Goal: Task Accomplishment & Management: Complete application form

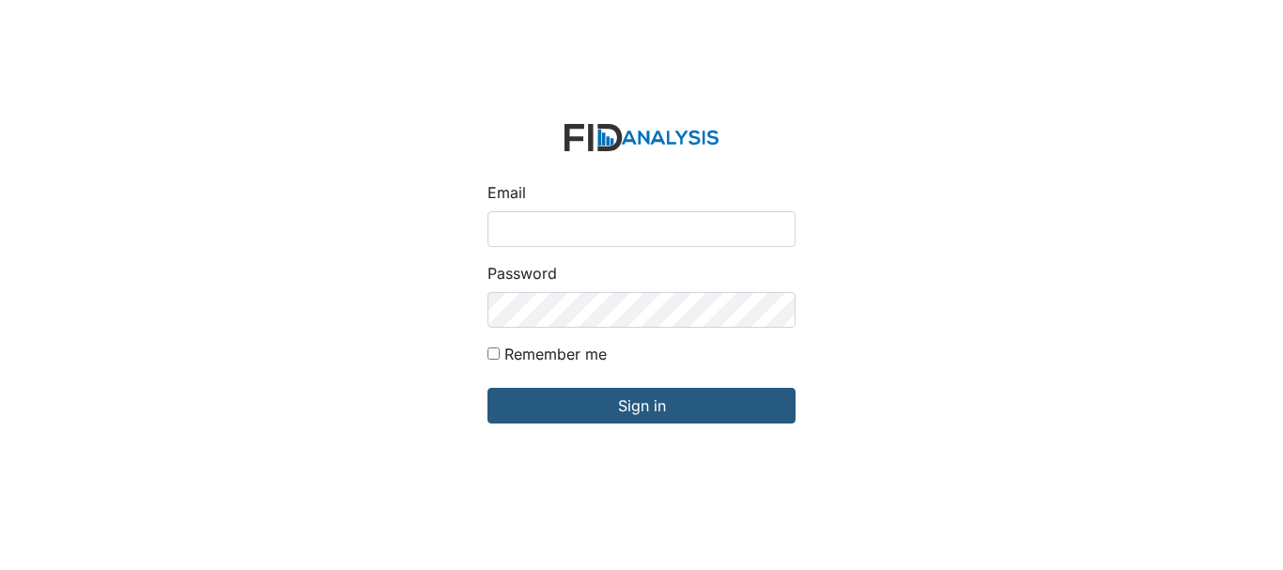
click at [556, 225] on input "Email" at bounding box center [642, 229] width 308 height 36
type input "[EMAIL_ADDRESS][DOMAIN_NAME]"
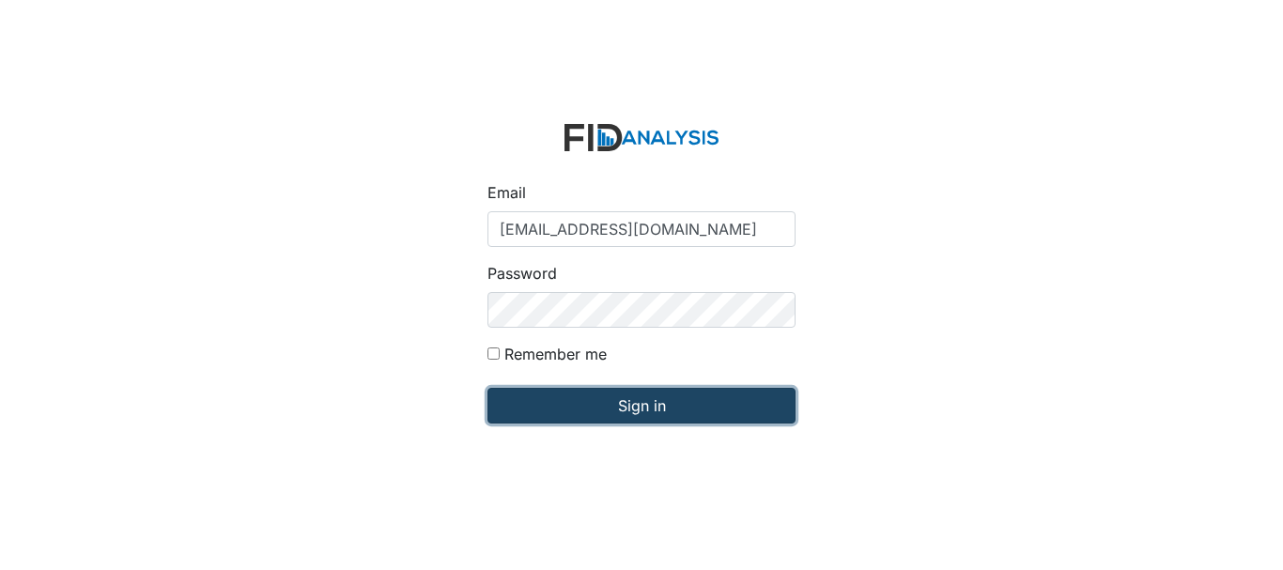
click at [648, 410] on input "Sign in" at bounding box center [642, 406] width 308 height 36
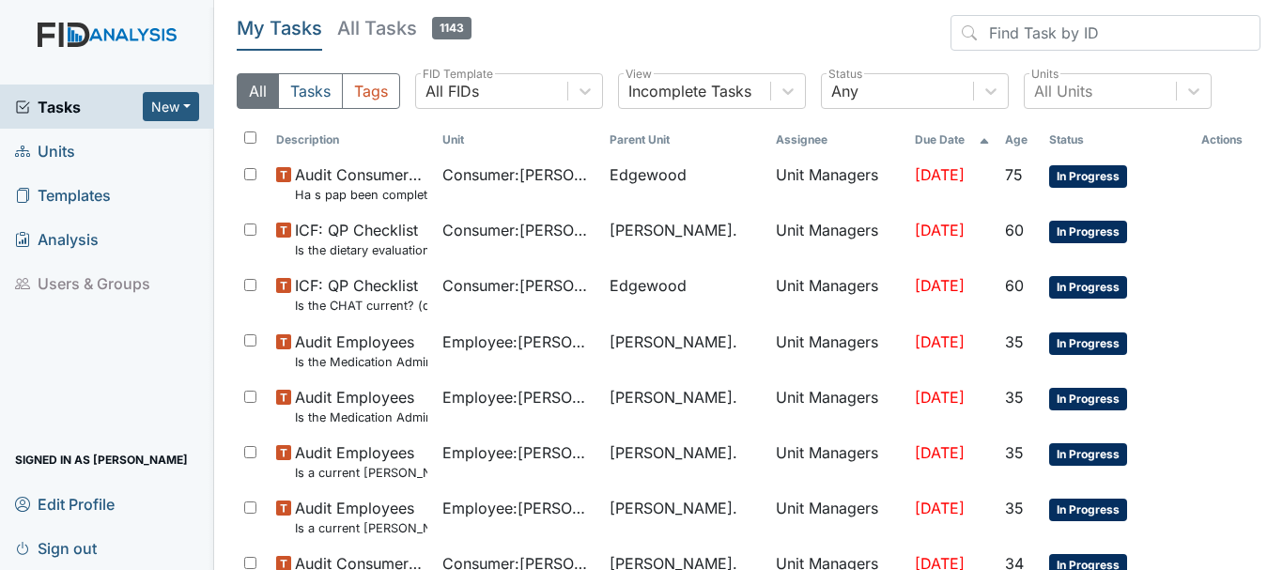
click at [64, 147] on span "Units" at bounding box center [45, 150] width 60 height 29
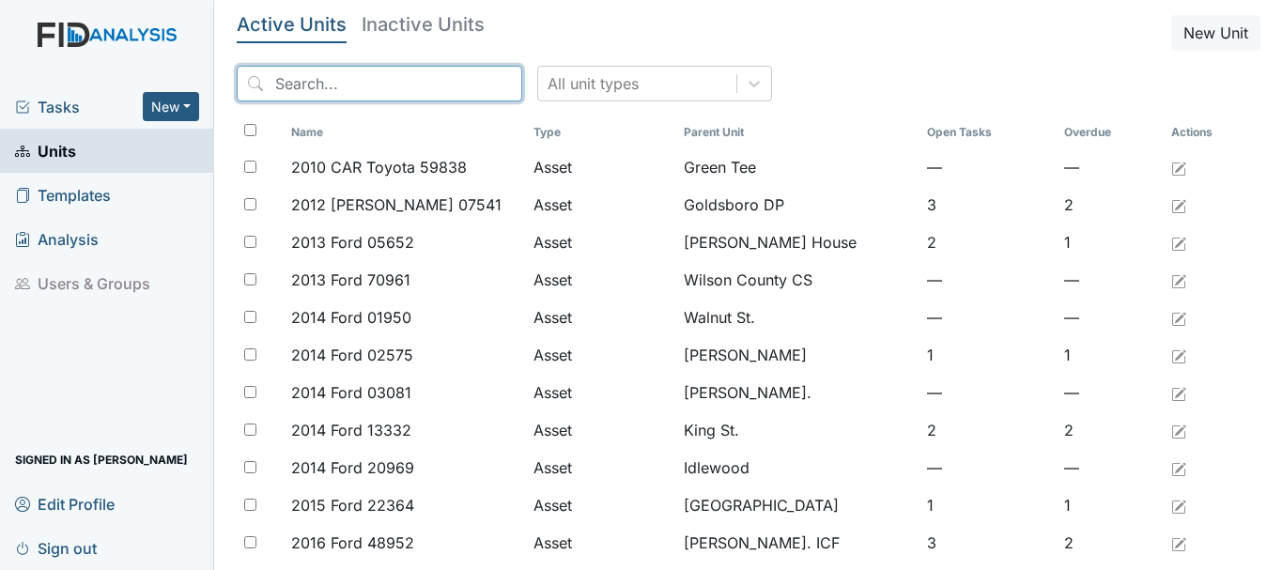
click at [345, 82] on input "search" at bounding box center [380, 84] width 286 height 36
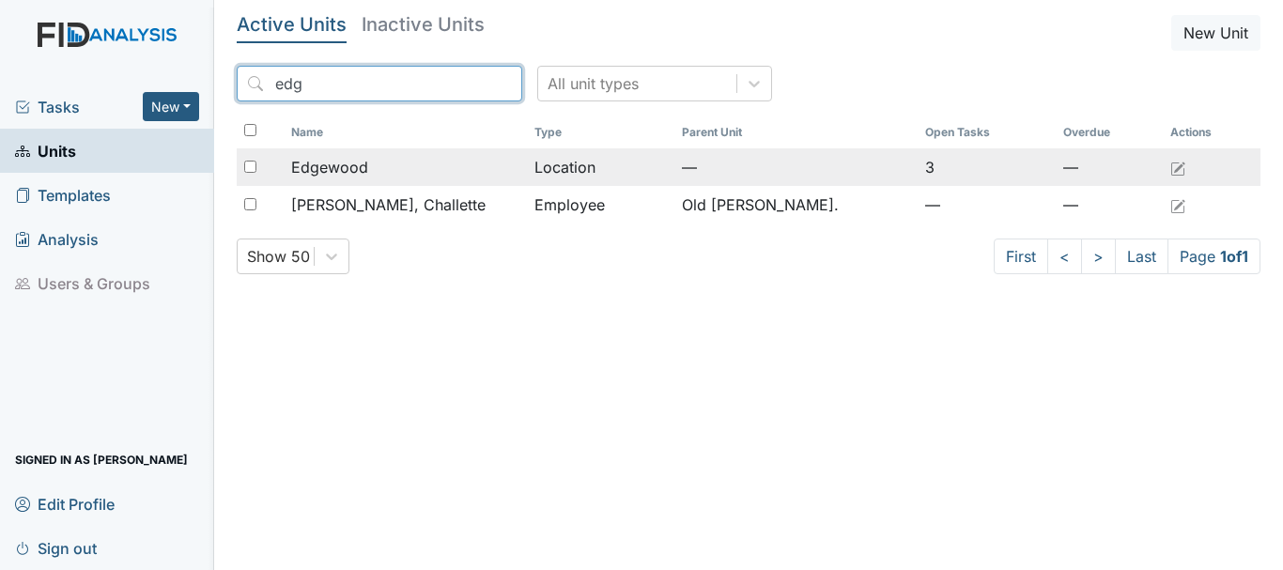
type input "edg"
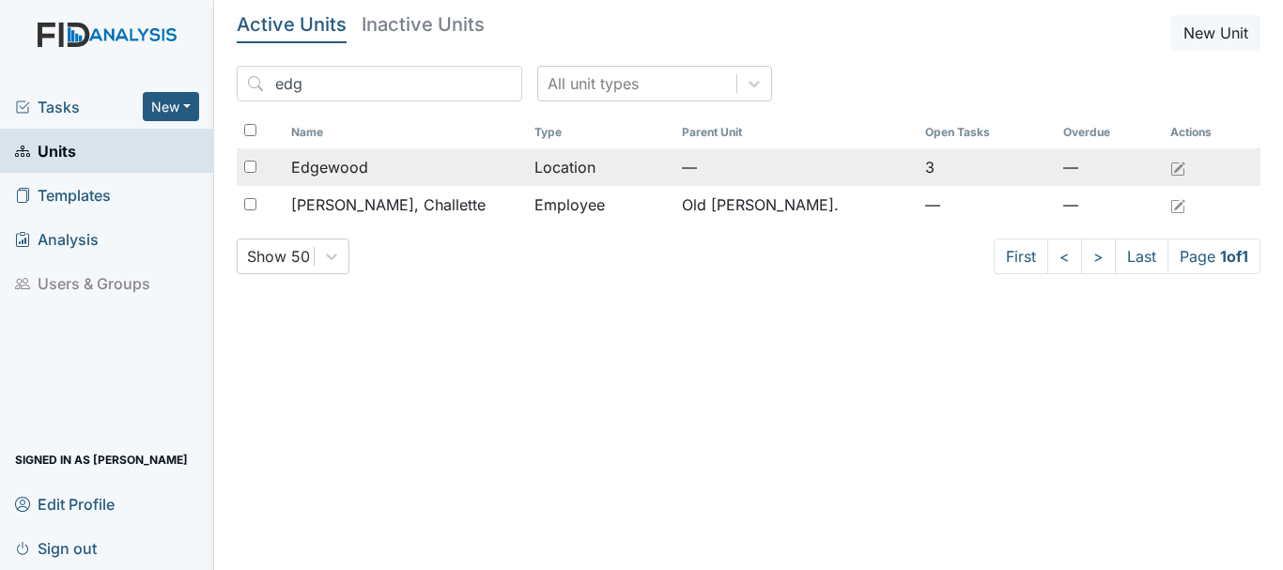
click at [251, 163] on input "checkbox" at bounding box center [250, 167] width 12 height 12
checkbox input "true"
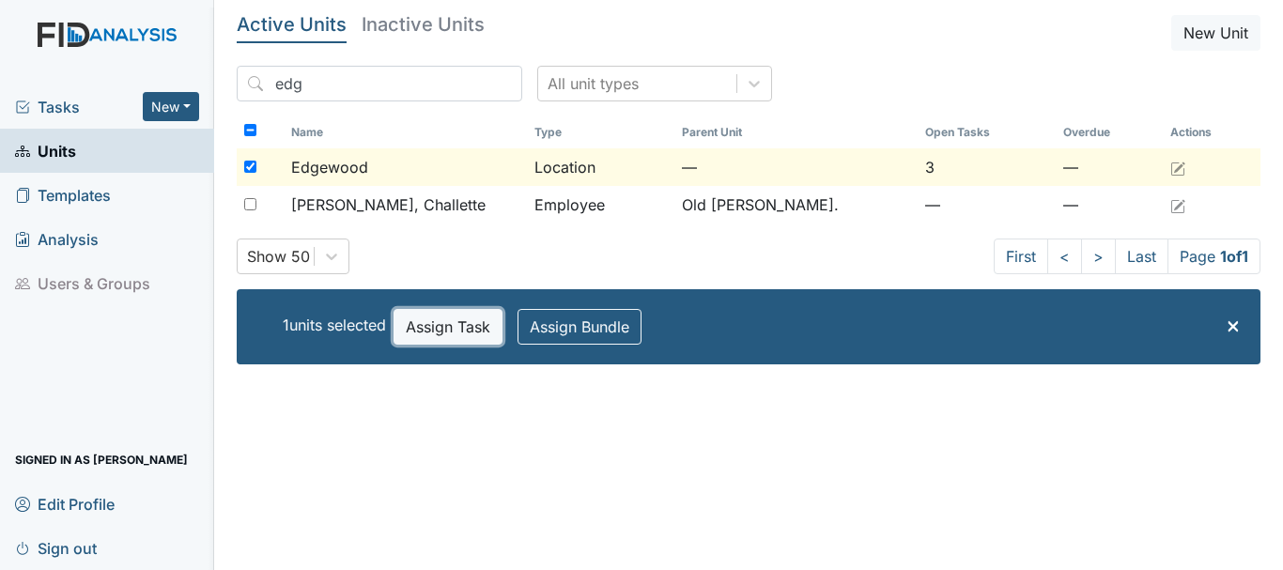
click at [438, 317] on button "Assign Task" at bounding box center [448, 327] width 109 height 36
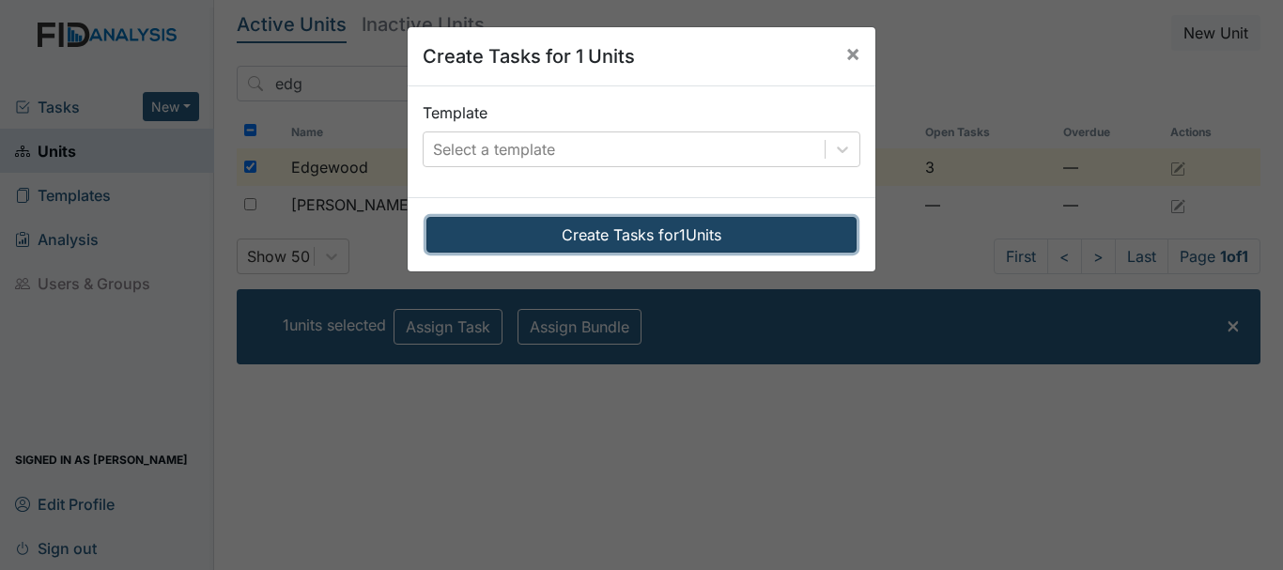
click at [551, 233] on button "Create Tasks for 1 Units" at bounding box center [641, 235] width 430 height 36
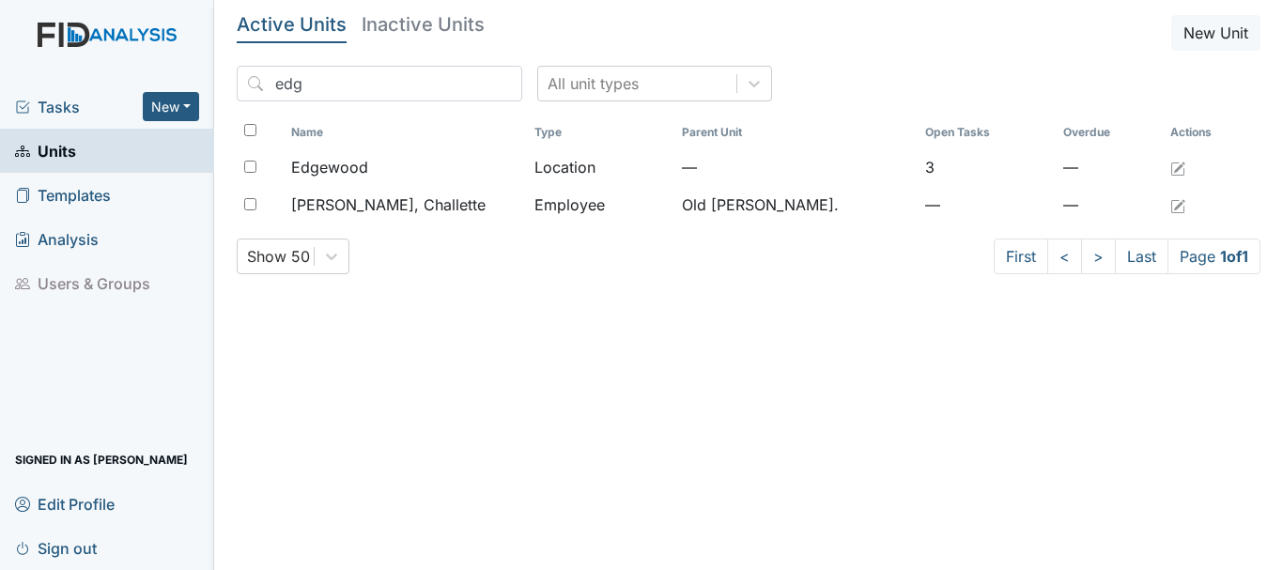
click at [57, 145] on span "Units" at bounding box center [45, 150] width 61 height 29
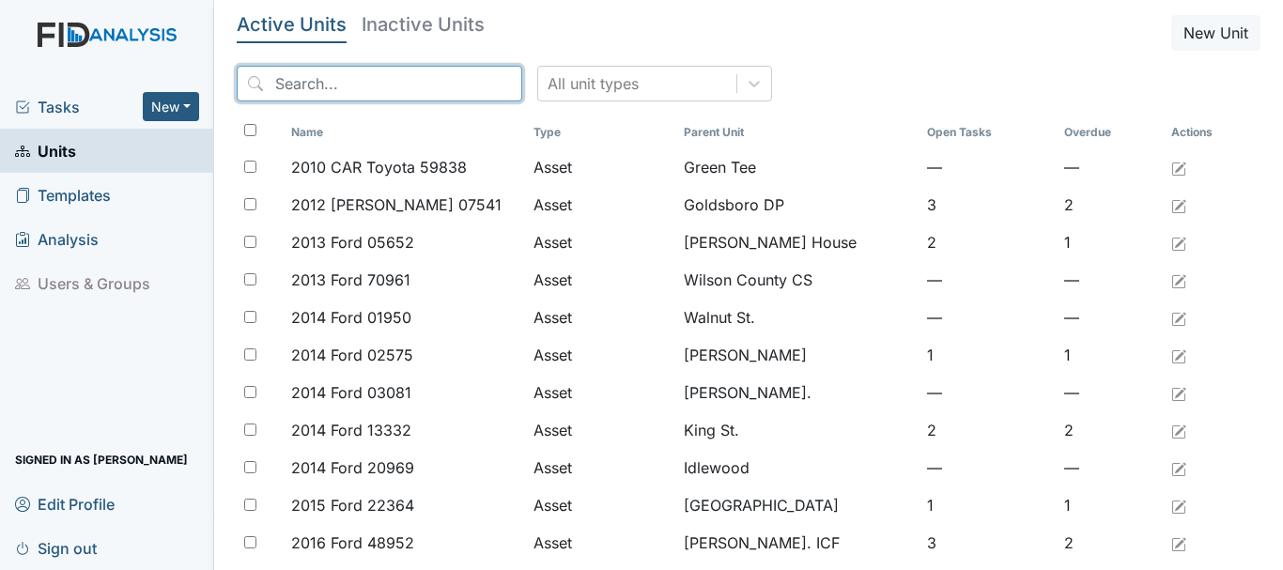
click at [289, 88] on input "search" at bounding box center [380, 84] width 286 height 36
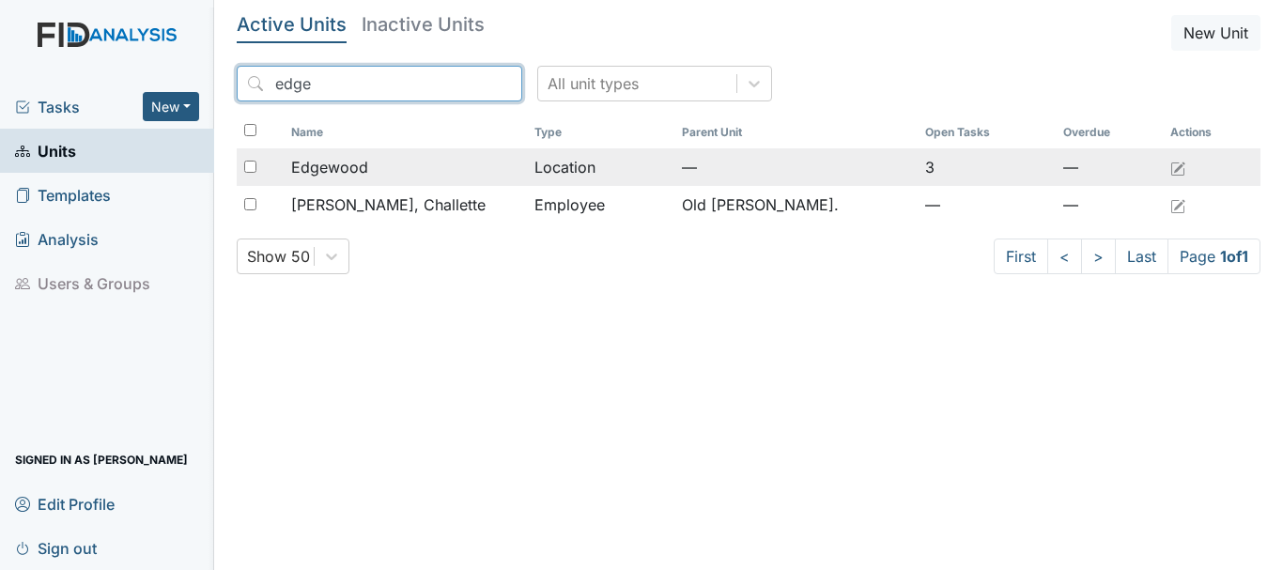
type input "edge"
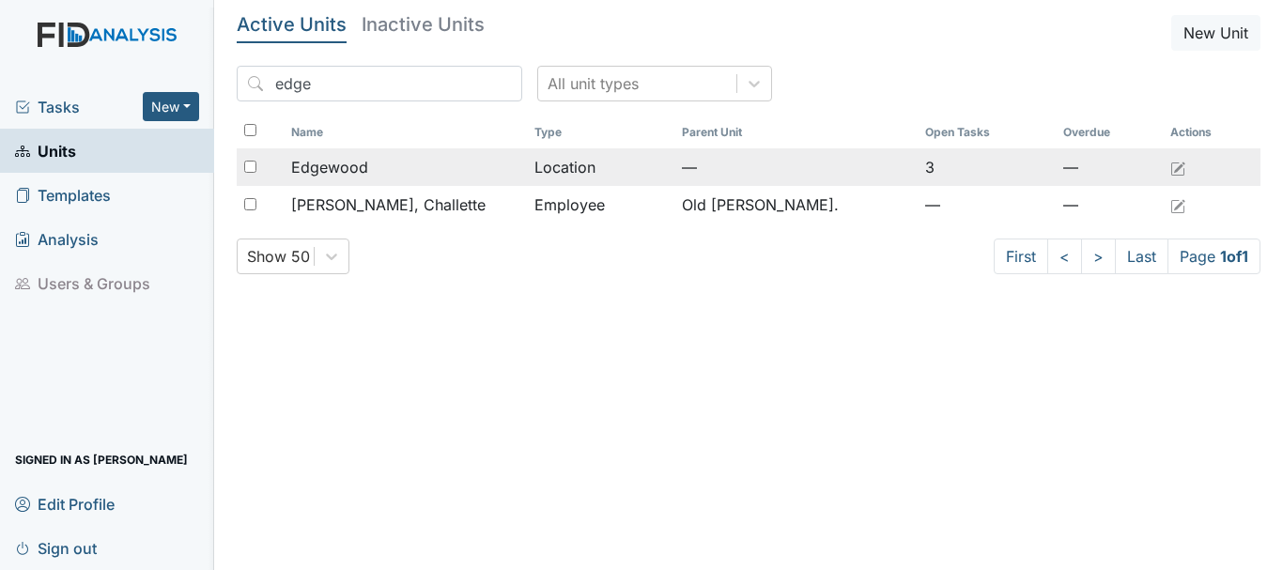
click at [248, 165] on input "checkbox" at bounding box center [250, 167] width 12 height 12
checkbox input "true"
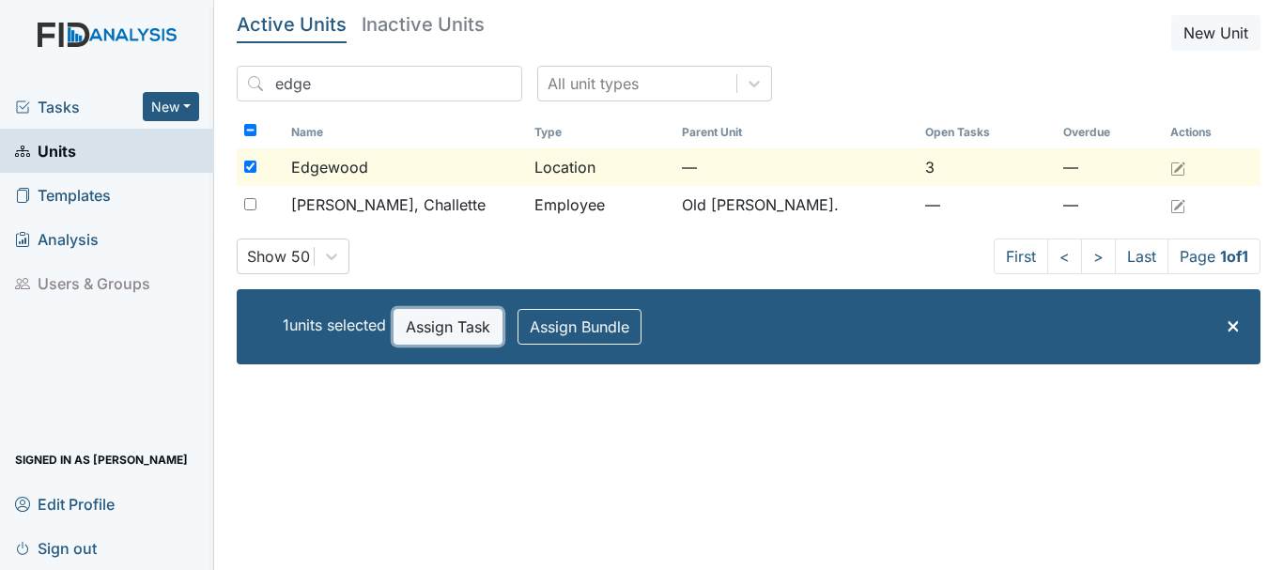
click at [460, 329] on button "Assign Task" at bounding box center [448, 327] width 109 height 36
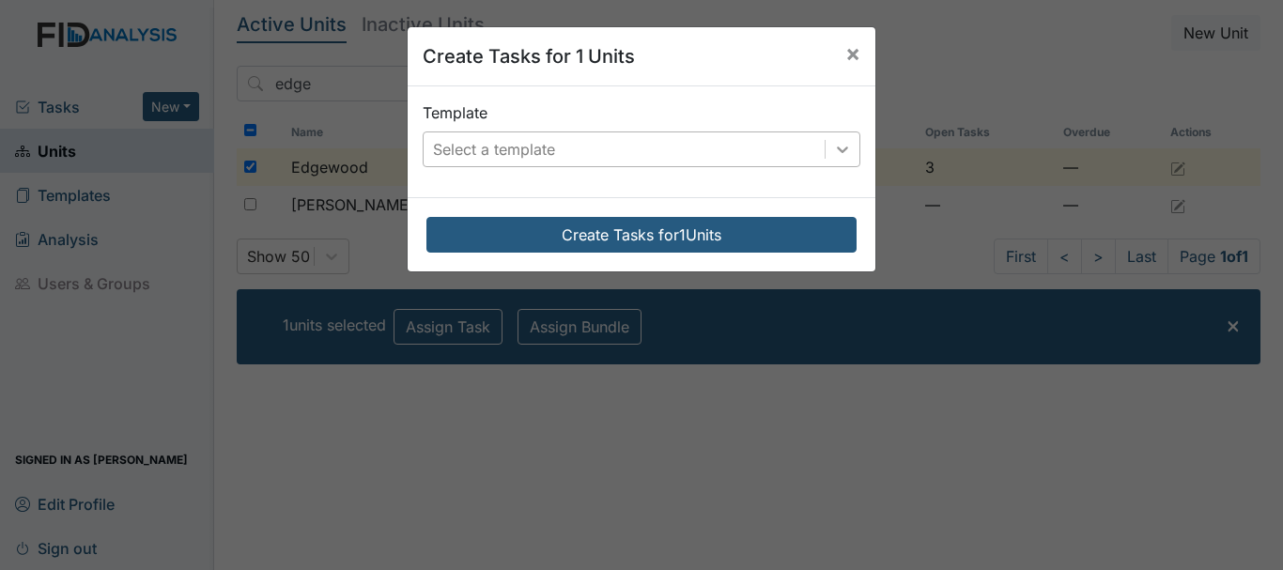
click at [837, 147] on icon at bounding box center [842, 149] width 19 height 19
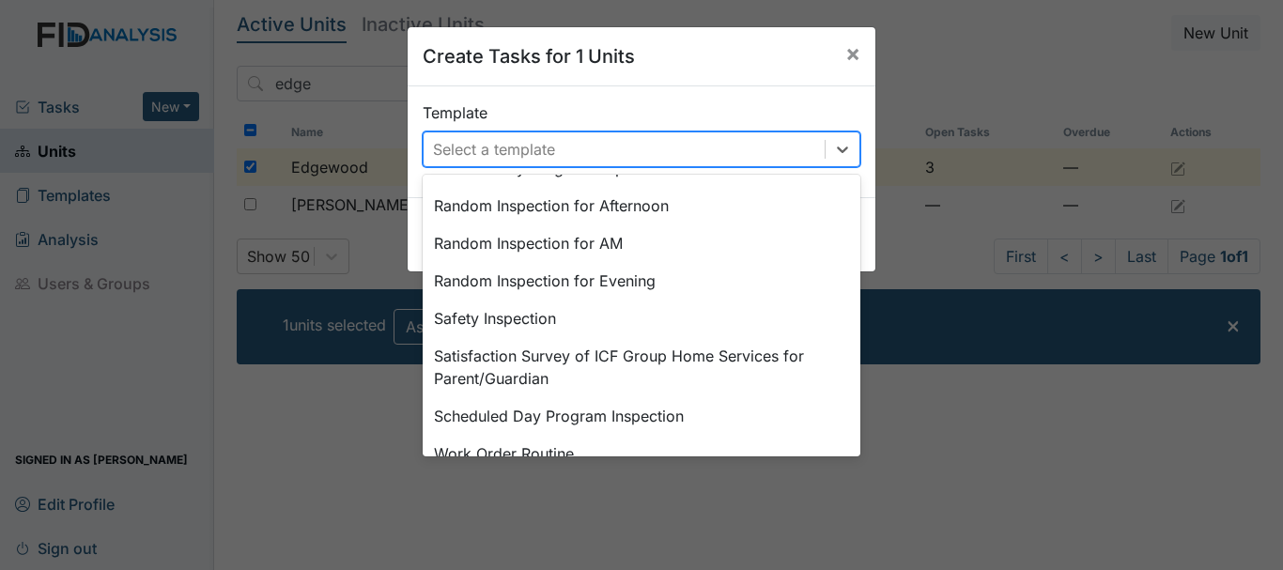
scroll to position [873, 0]
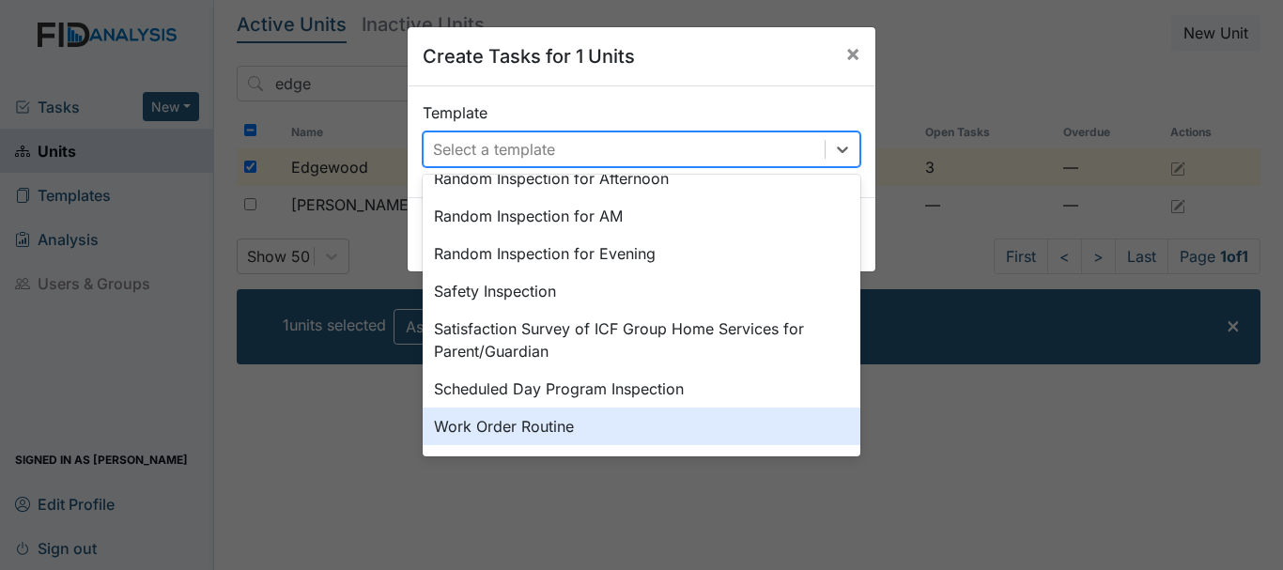
click at [489, 428] on div "Work Order Routine" at bounding box center [642, 427] width 438 height 38
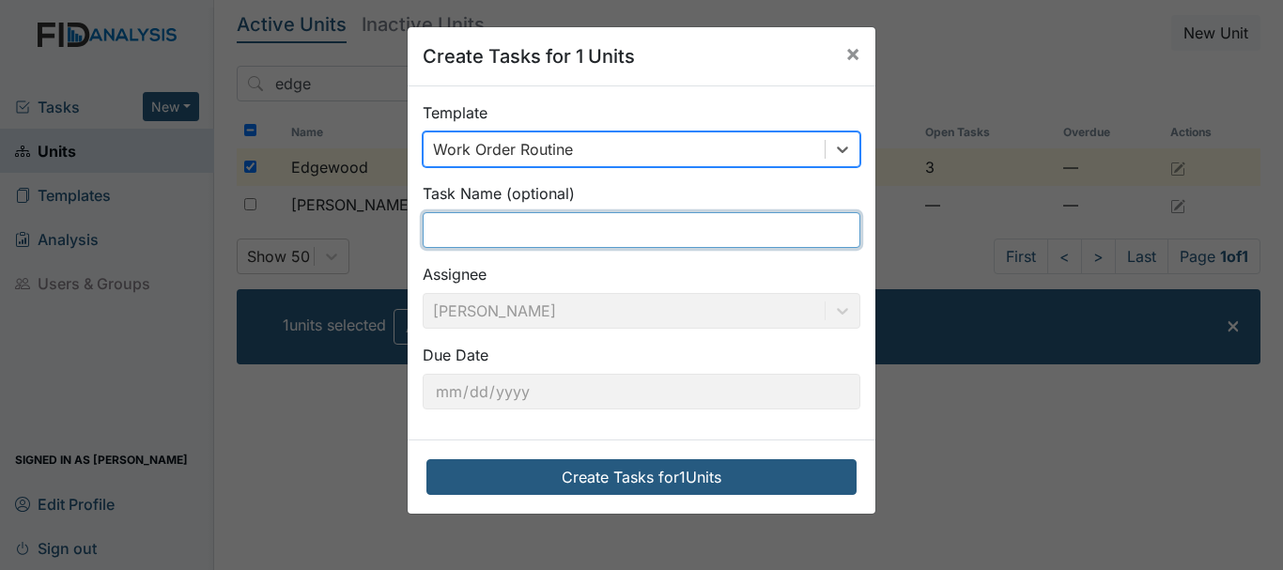
click at [472, 232] on input "text" at bounding box center [642, 230] width 438 height 36
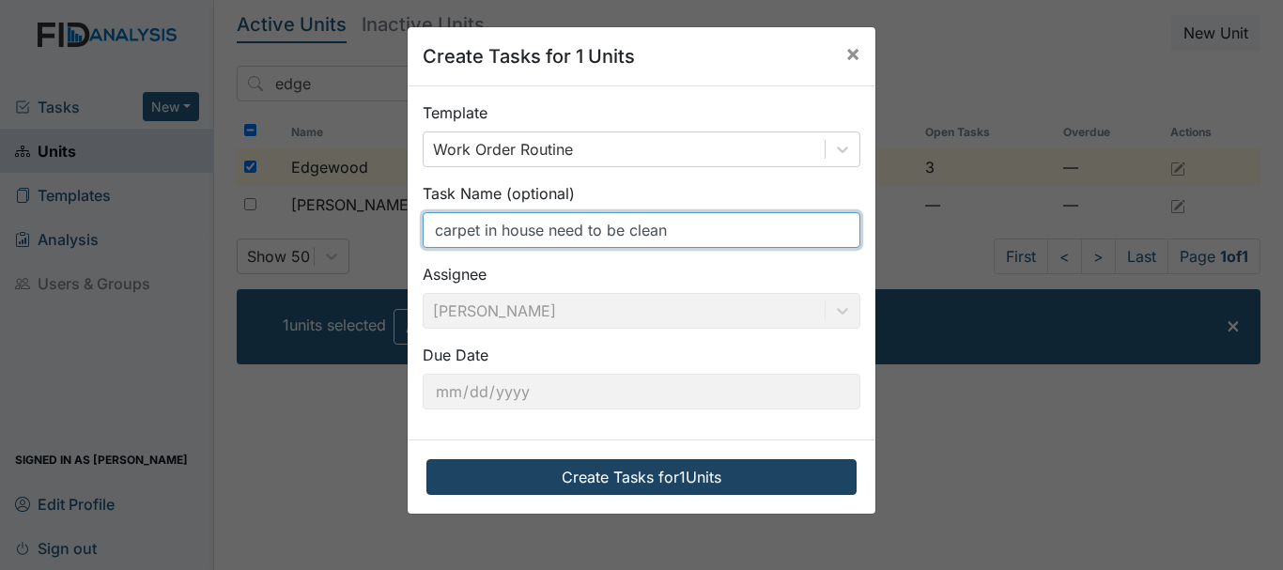
type input "carpet in house need to be clean"
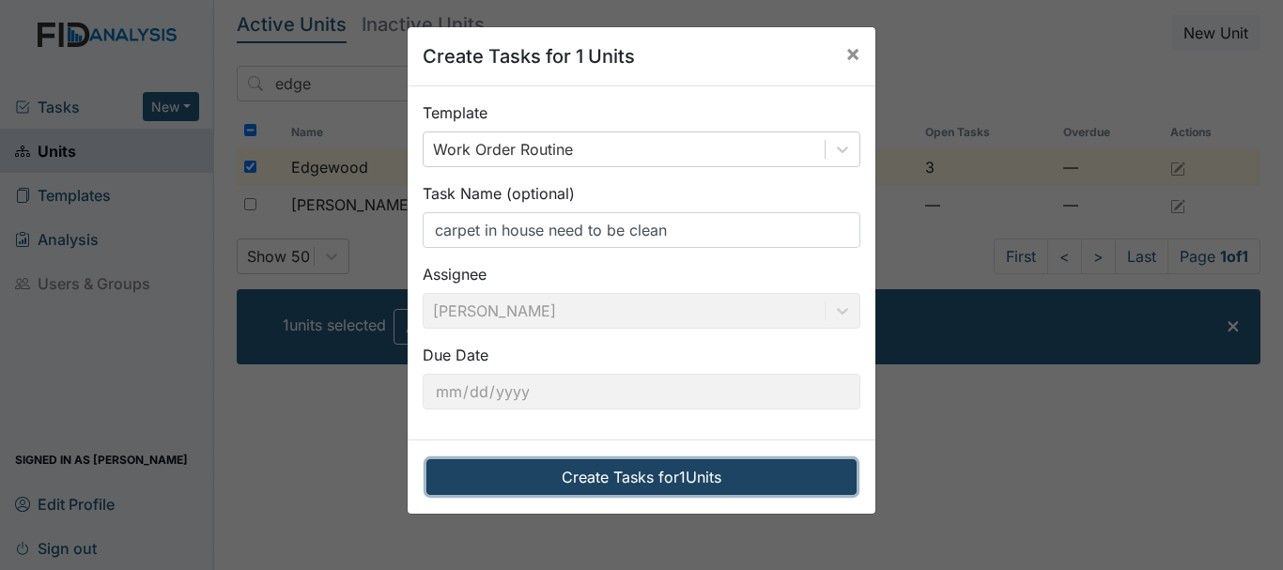
click at [599, 474] on button "Create Tasks for 1 Units" at bounding box center [641, 477] width 430 height 36
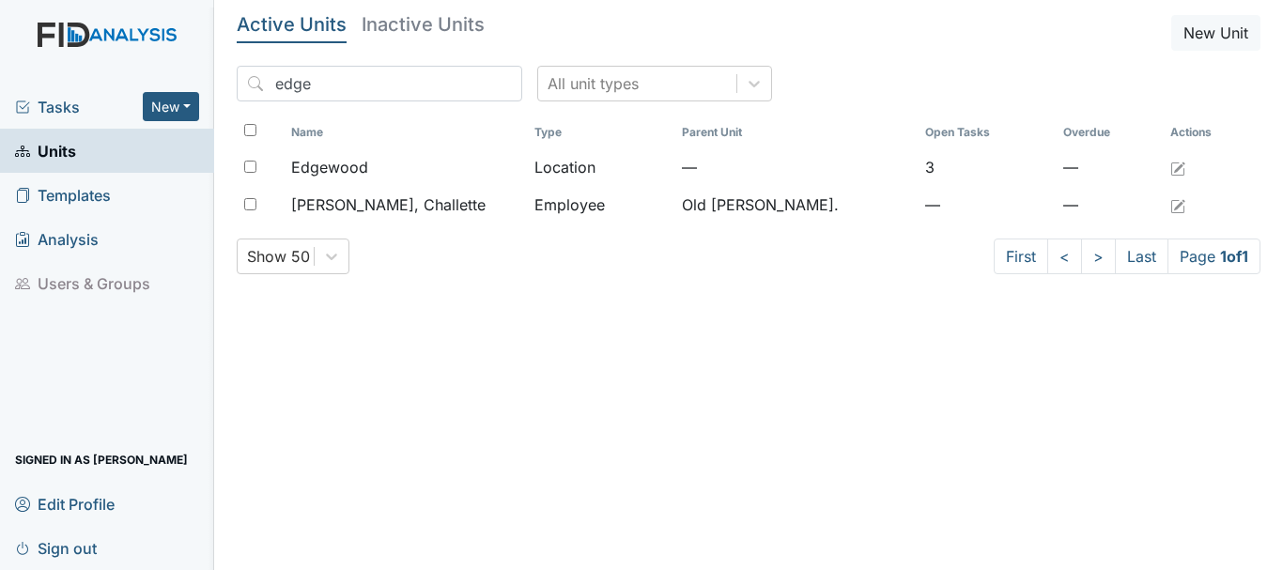
click at [51, 102] on span "Tasks" at bounding box center [79, 107] width 128 height 23
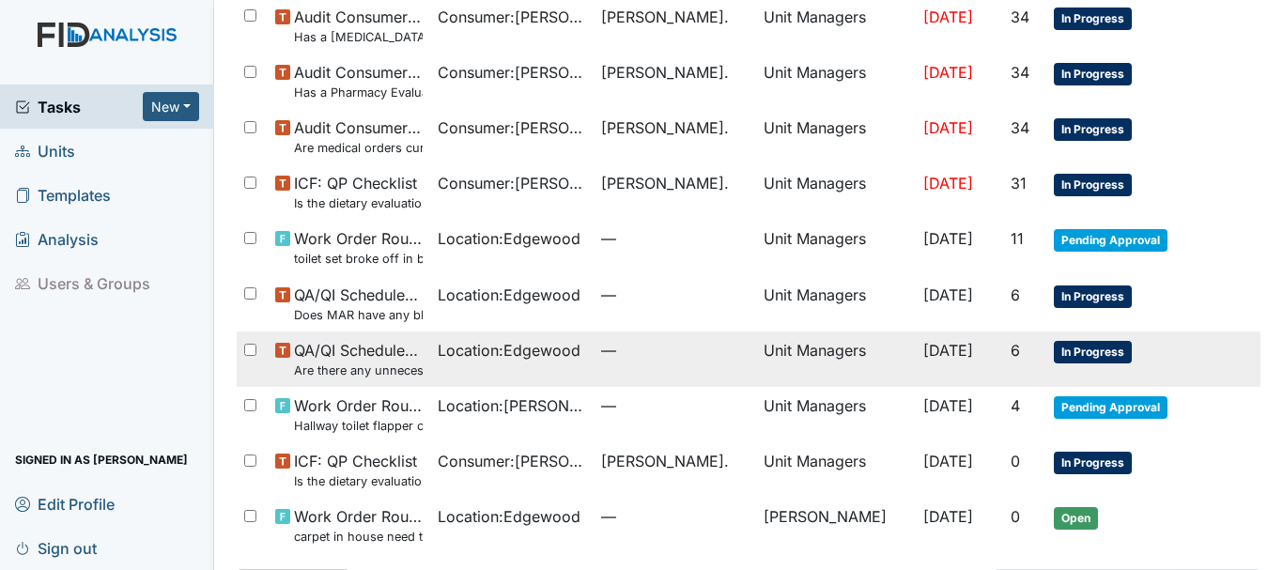
scroll to position [723, 0]
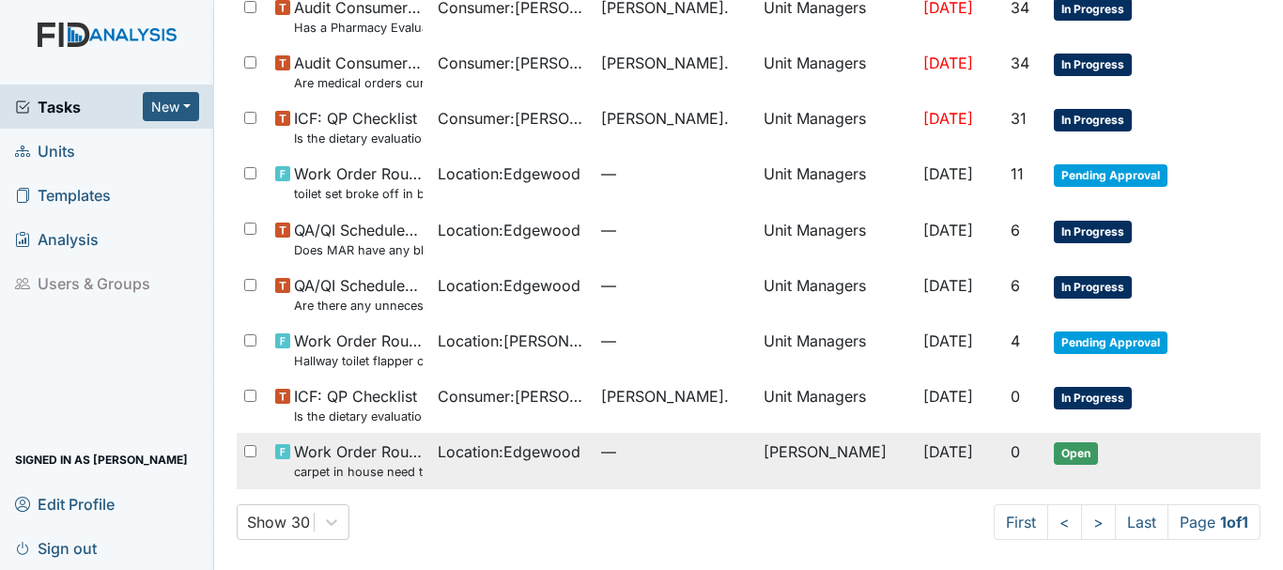
click at [445, 458] on span "Location : [GEOGRAPHIC_DATA]" at bounding box center [509, 452] width 143 height 23
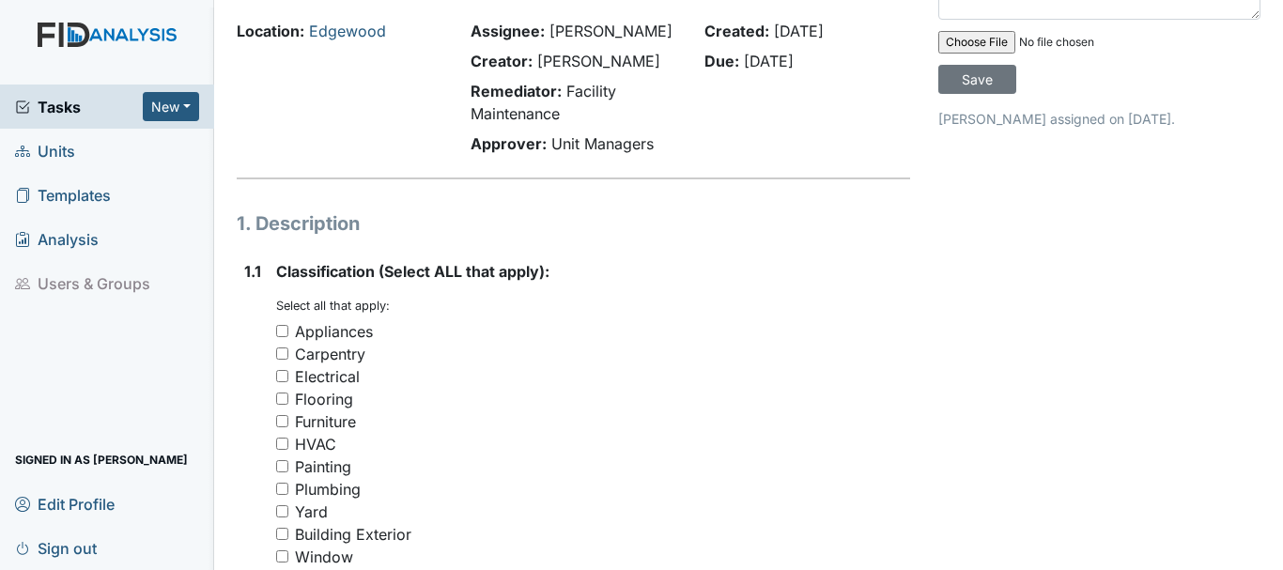
scroll to position [188, 0]
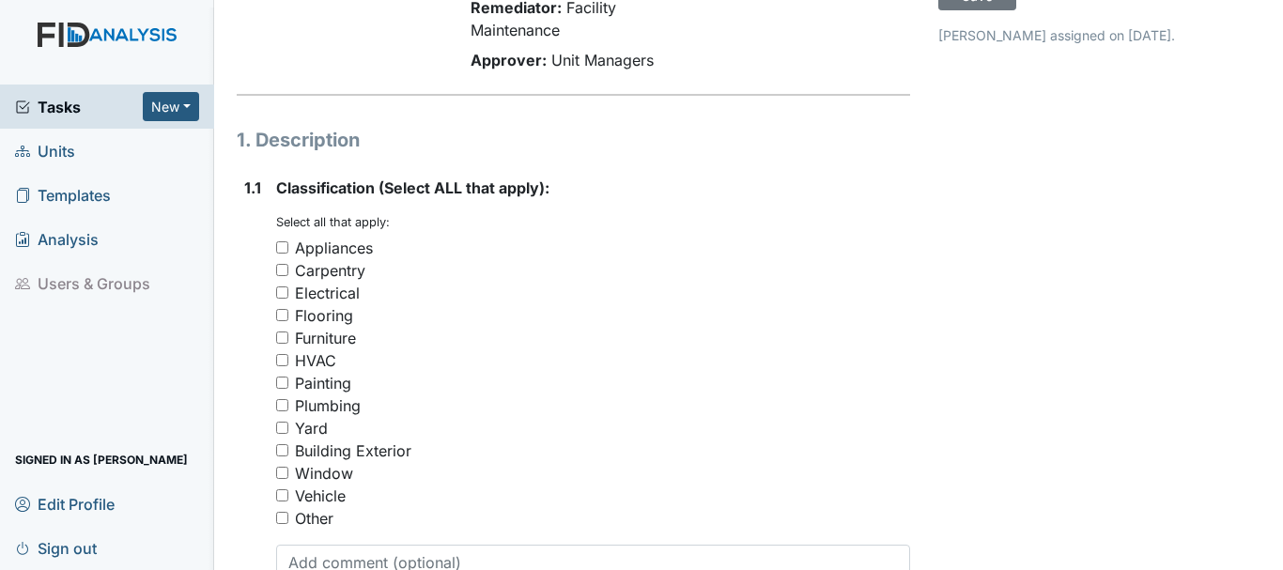
click at [281, 272] on input "Carpentry" at bounding box center [282, 270] width 12 height 12
checkbox input "true"
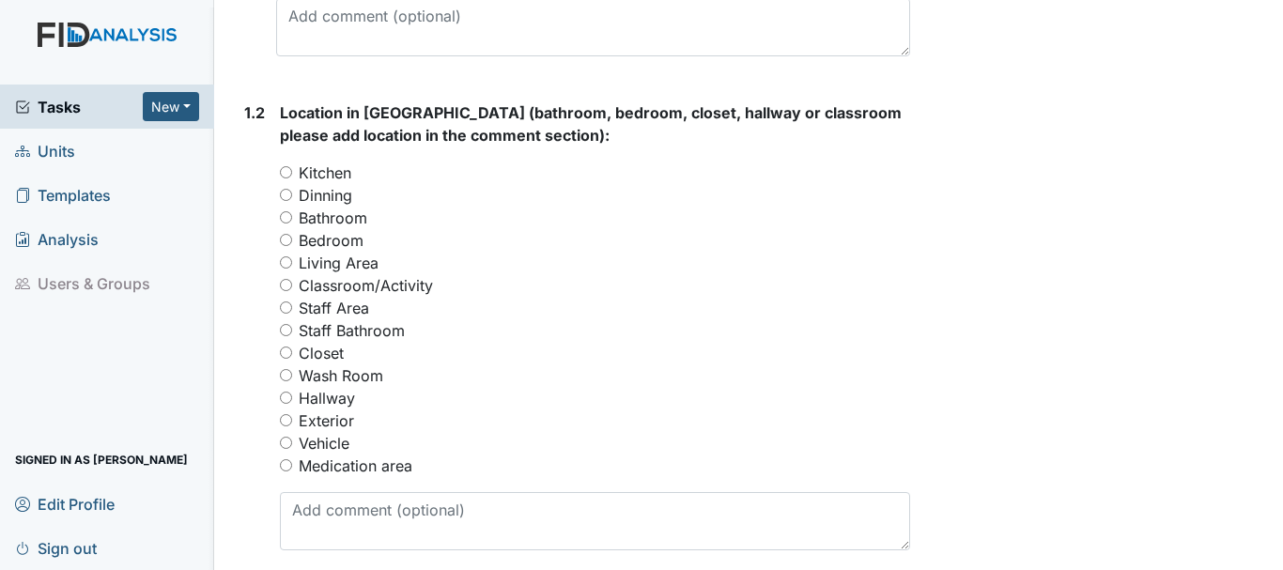
scroll to position [751, 0]
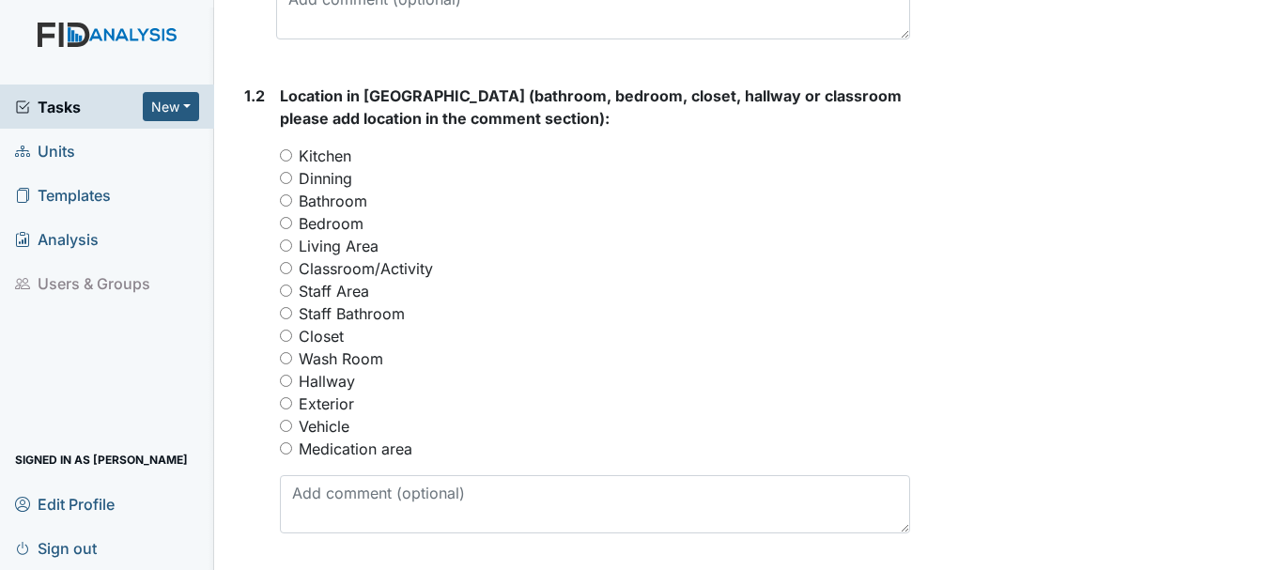
click at [287, 227] on input "Bedroom" at bounding box center [286, 223] width 12 height 12
radio input "true"
click at [288, 243] on input "Living Area" at bounding box center [286, 246] width 12 height 12
radio input "true"
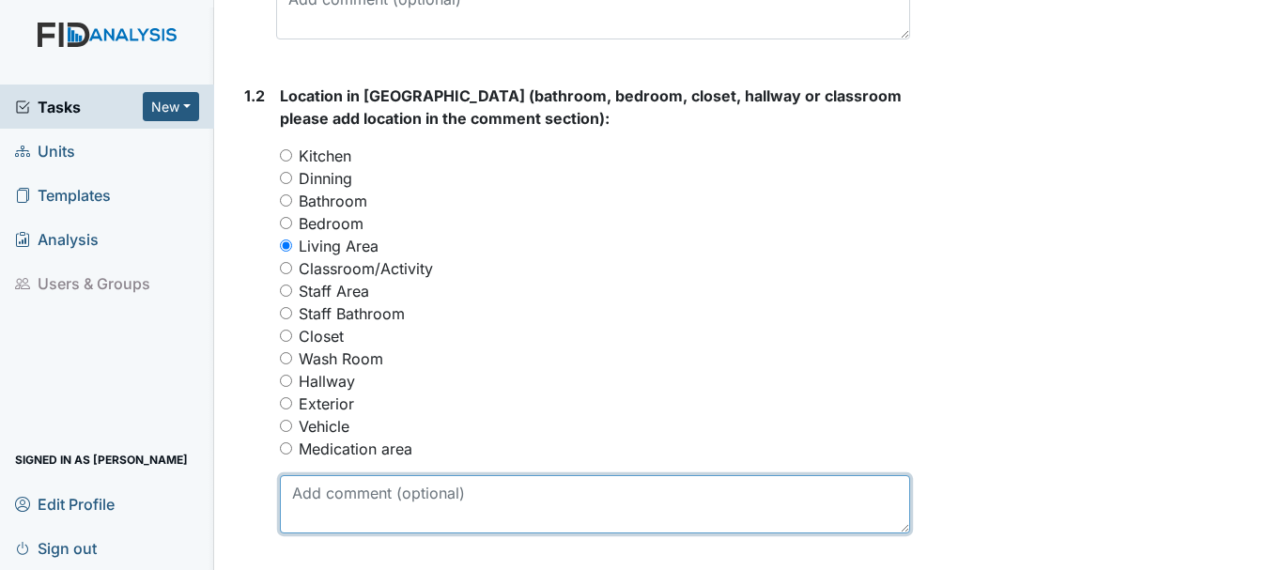
click at [327, 493] on textarea at bounding box center [595, 504] width 630 height 58
type textarea "all carpet"
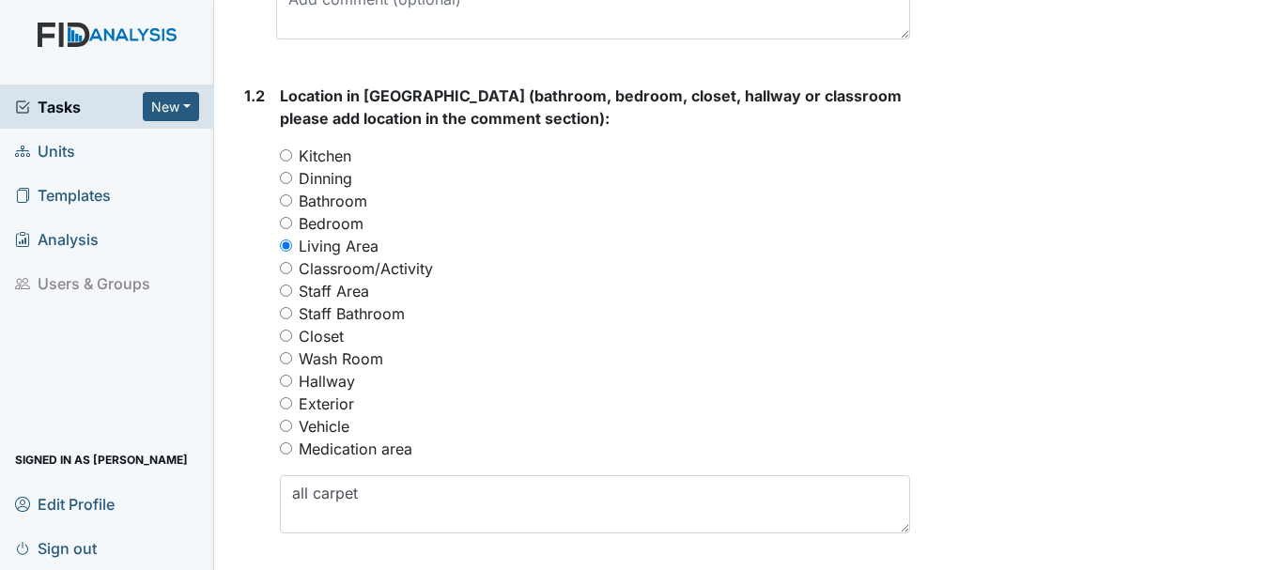
click at [289, 246] on input "Living Area" at bounding box center [286, 246] width 12 height 12
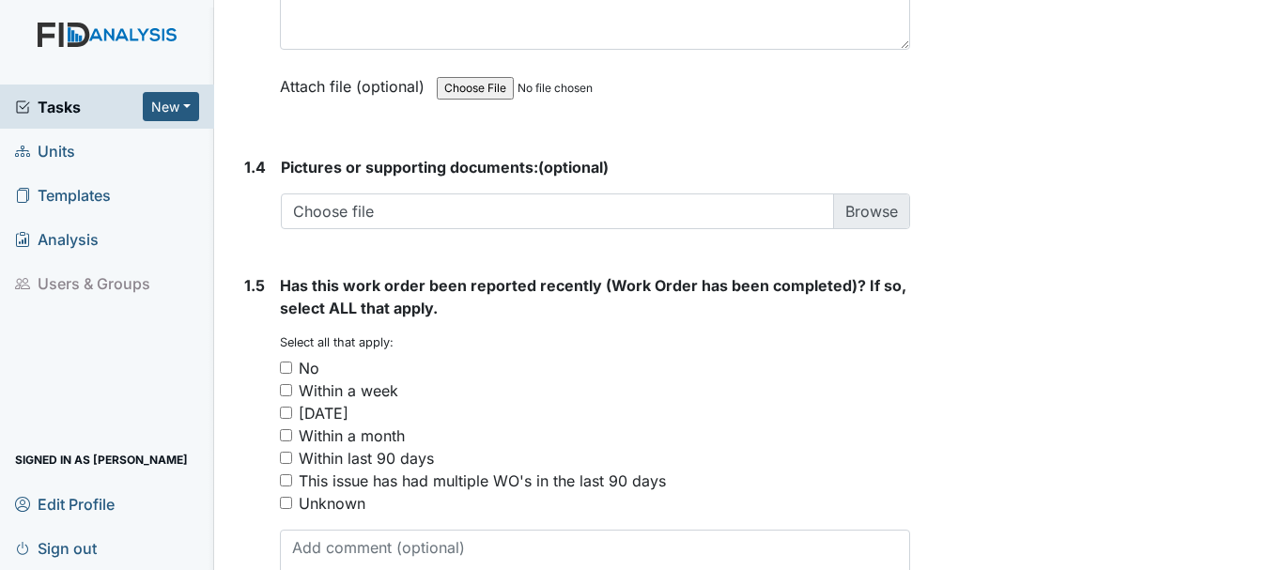
scroll to position [1409, 0]
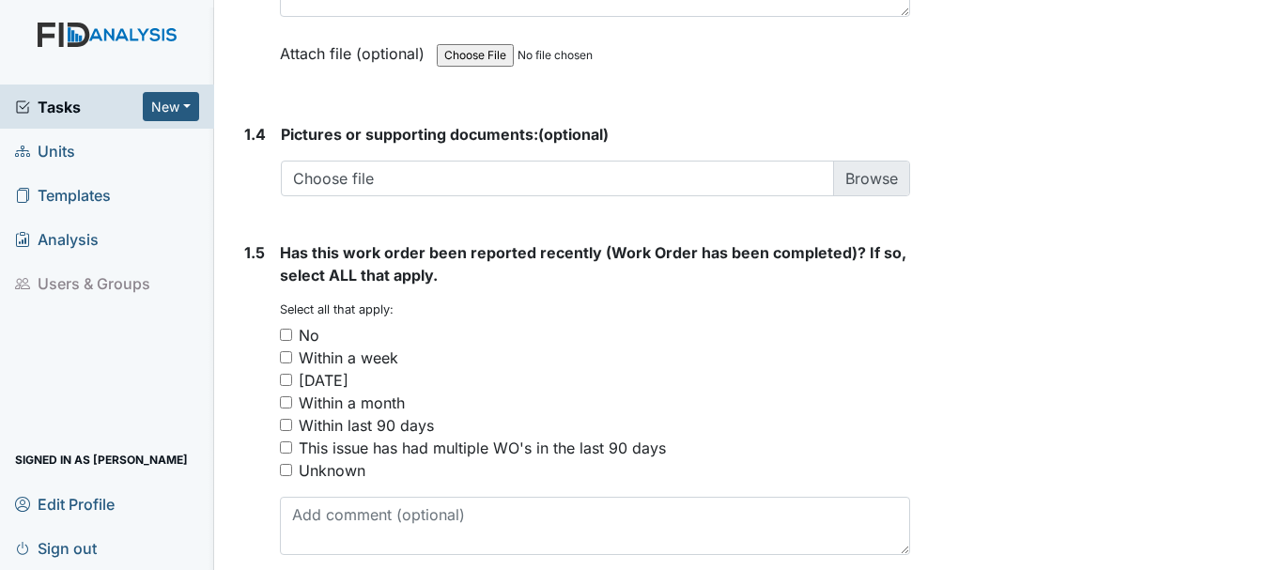
click at [286, 340] on input "No" at bounding box center [286, 335] width 12 height 12
checkbox input "true"
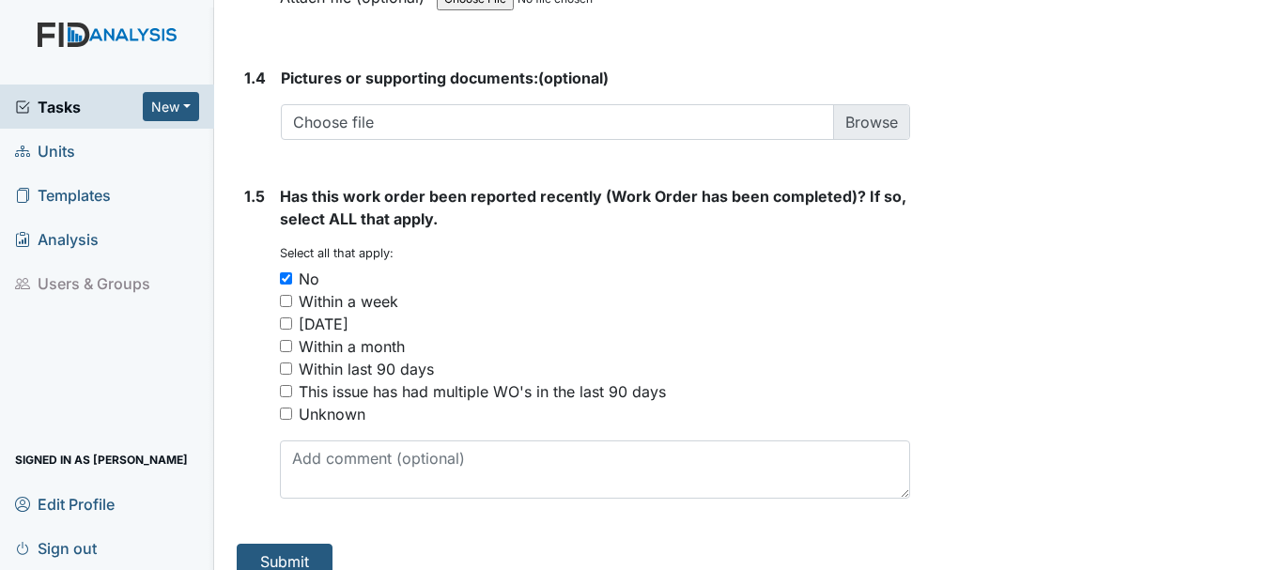
scroll to position [1490, 0]
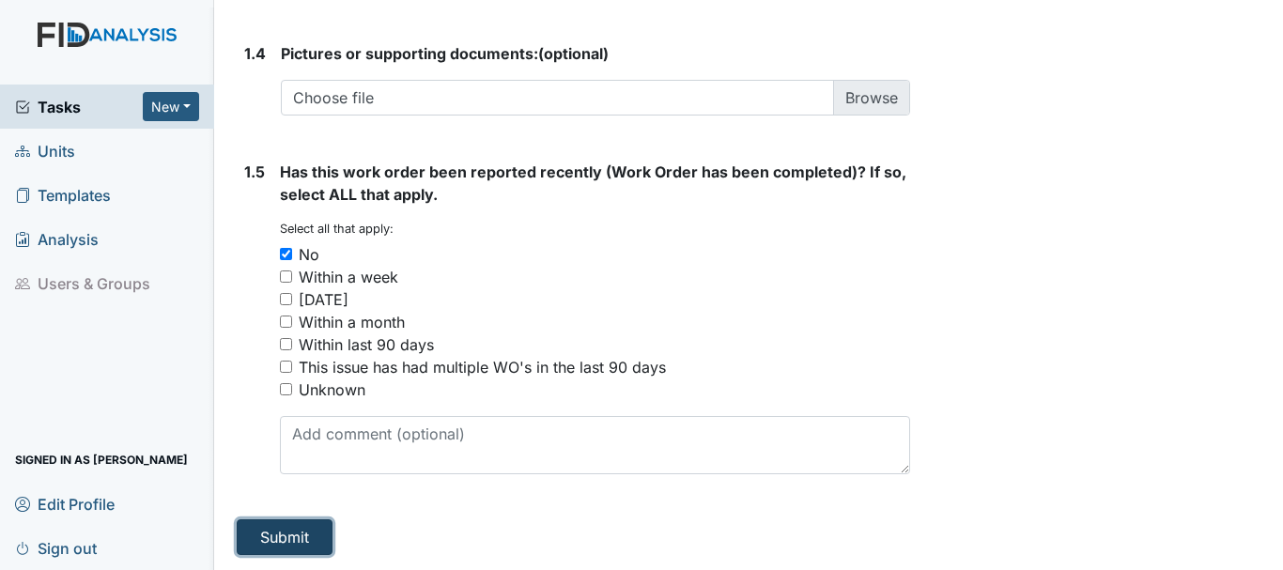
click at [294, 537] on button "Submit" at bounding box center [285, 537] width 96 height 36
